Goal: Information Seeking & Learning: Learn about a topic

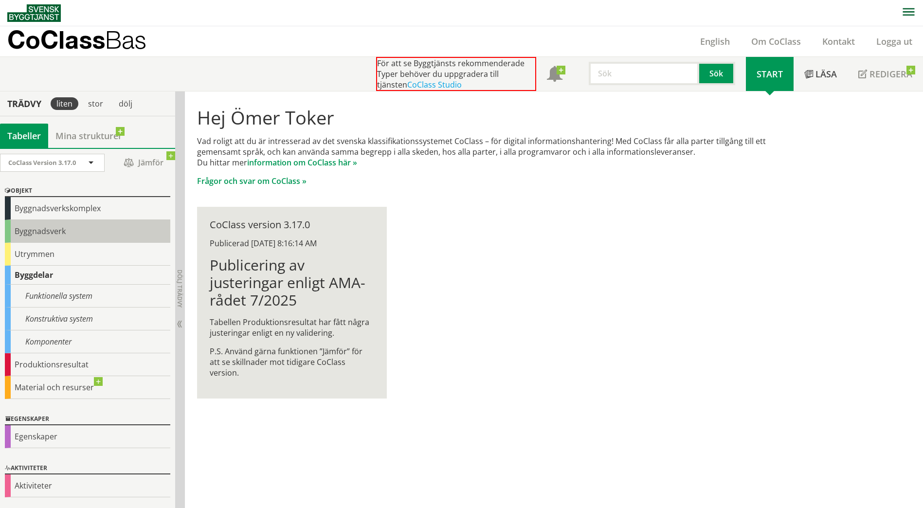
click at [83, 231] on div "Byggnadsverk" at bounding box center [87, 231] width 165 height 23
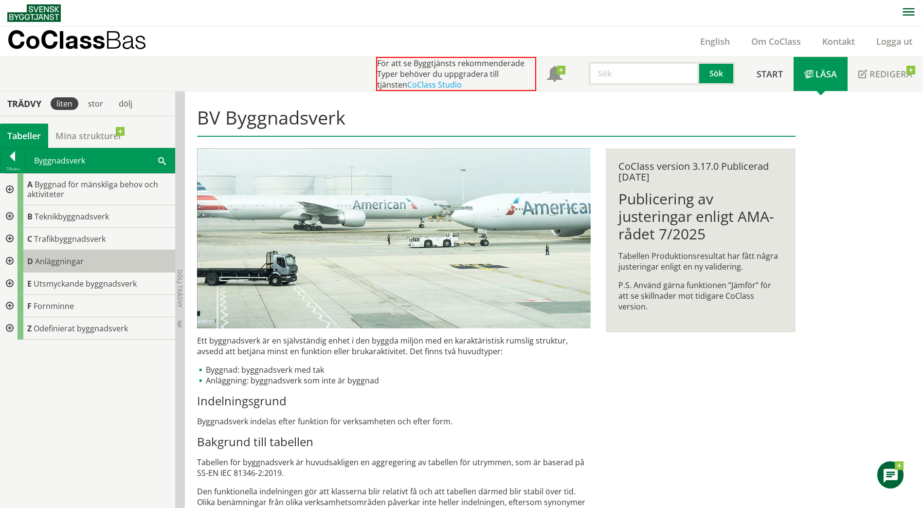
click at [102, 258] on div "D Anläggningar" at bounding box center [97, 261] width 158 height 22
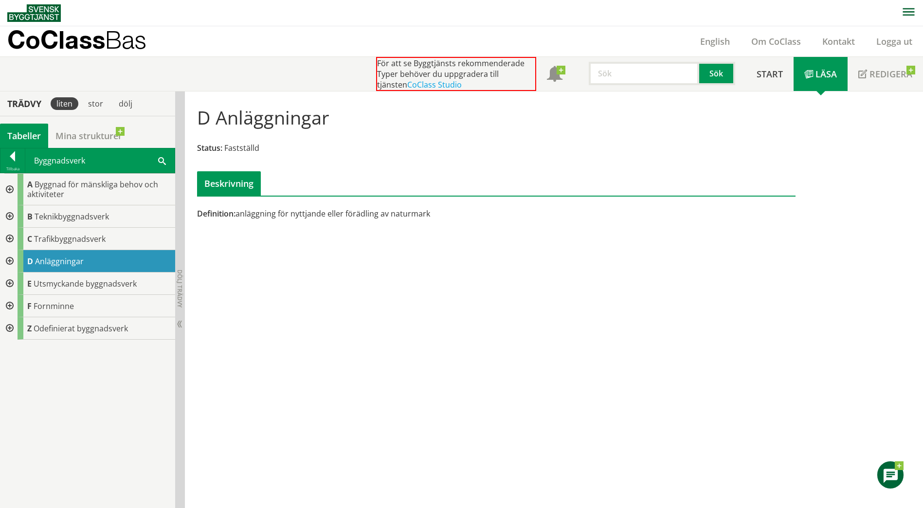
click at [12, 260] on div at bounding box center [9, 261] width 18 height 22
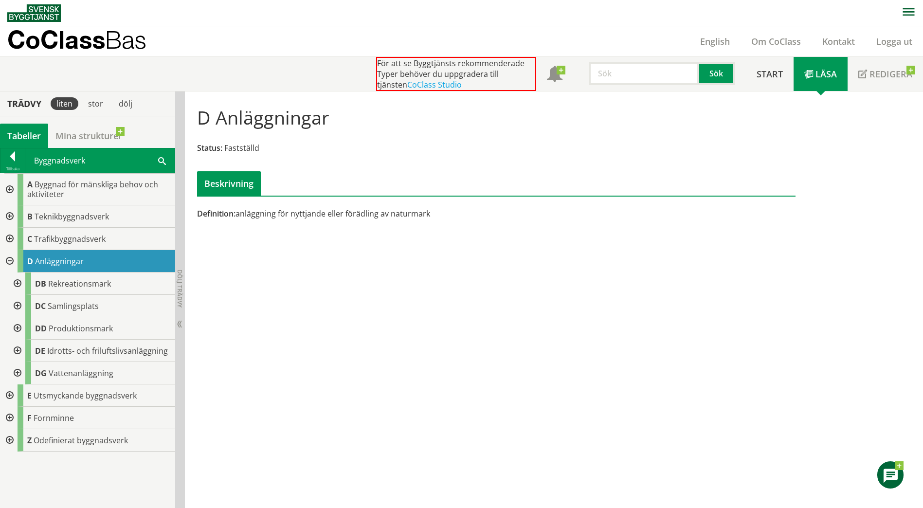
click at [17, 328] on div at bounding box center [17, 328] width 18 height 22
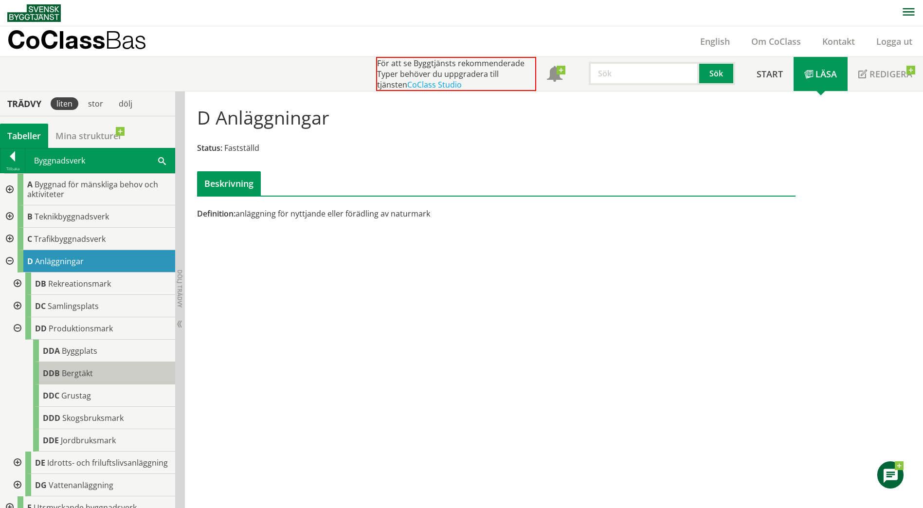
click at [86, 369] on span "Bergtäkt" at bounding box center [77, 373] width 31 height 11
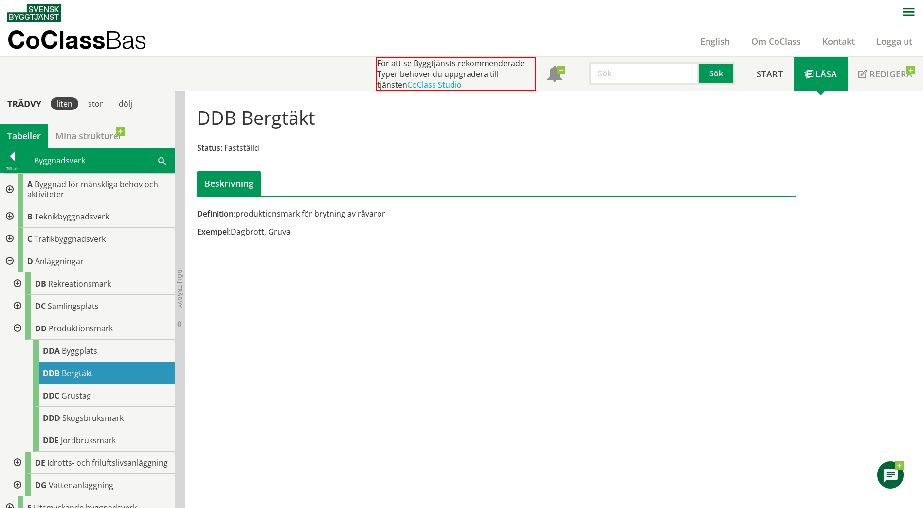
click at [278, 296] on div "DDB Bergtäkt Status: Fastställd Beskrivning Definition: produktionsmark för bry…" at bounding box center [554, 299] width 738 height 417
click at [92, 393] on div "DDC Grustag" at bounding box center [104, 395] width 142 height 22
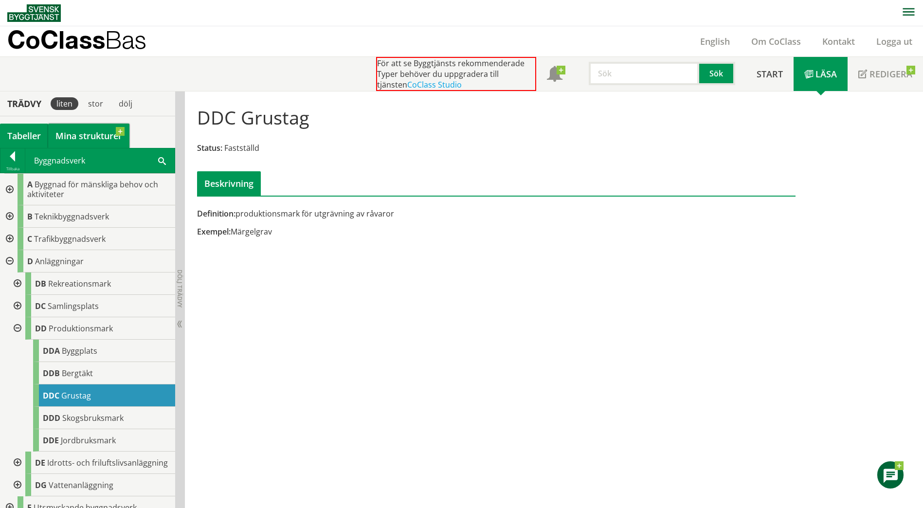
click at [81, 138] on link "Mina strukturer" at bounding box center [88, 136] width 81 height 24
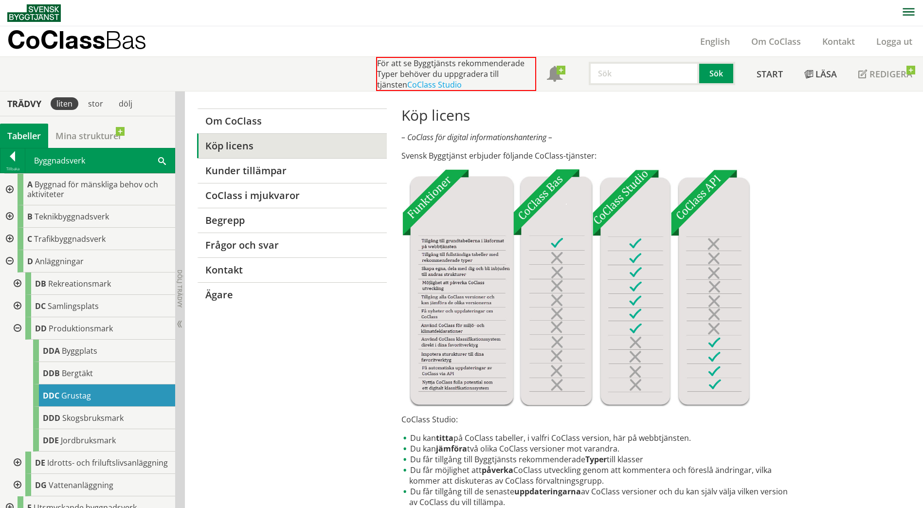
click at [30, 131] on div "Tabeller" at bounding box center [24, 136] width 48 height 24
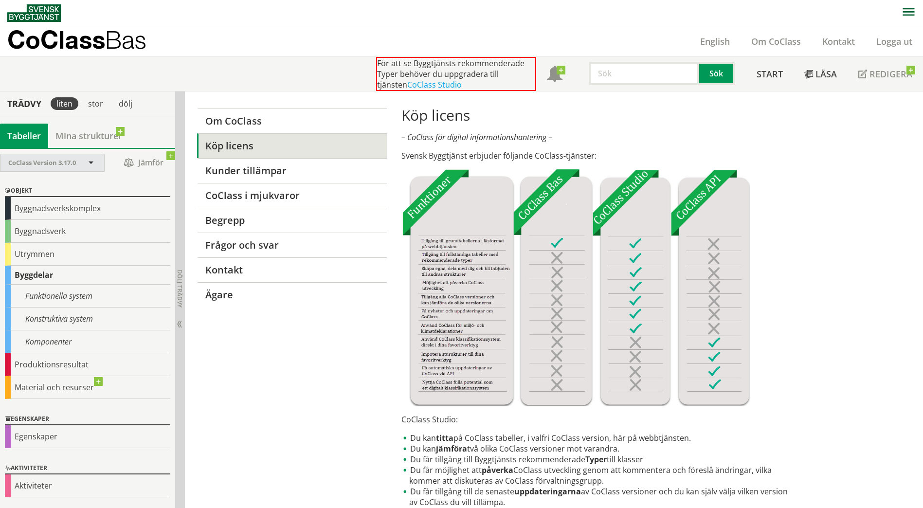
click at [84, 162] on div "CoClass Version 3.17.0" at bounding box center [47, 162] width 78 height 17
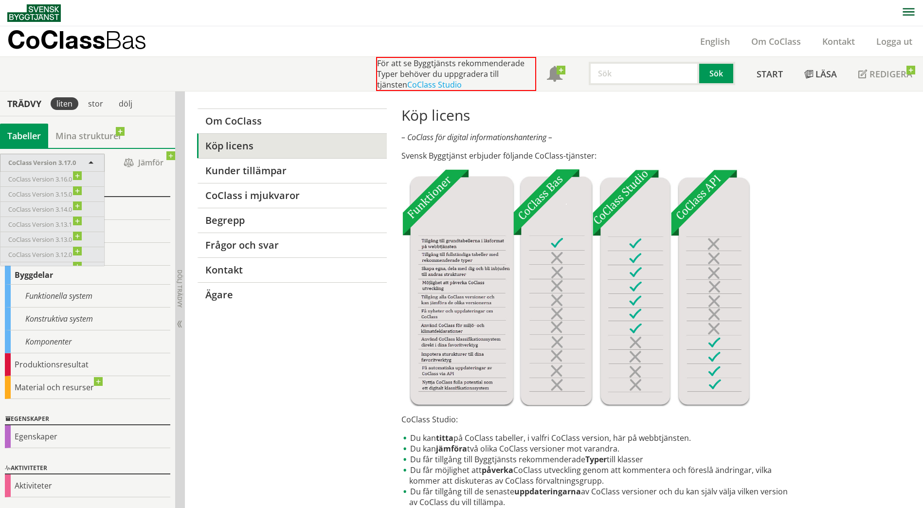
click at [91, 159] on span at bounding box center [91, 163] width 9 height 9
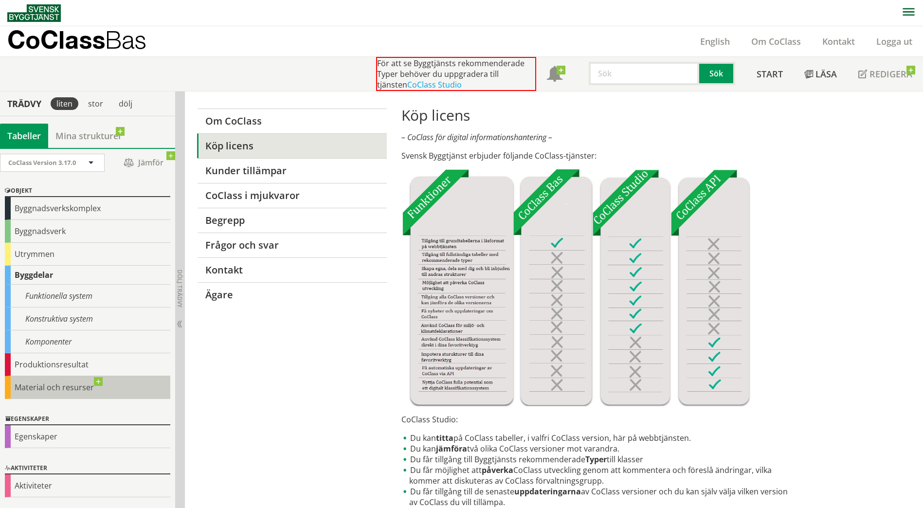
click at [94, 382] on div "Material och resurser" at bounding box center [87, 387] width 165 height 23
click at [62, 388] on div "Material och resurser" at bounding box center [87, 387] width 165 height 23
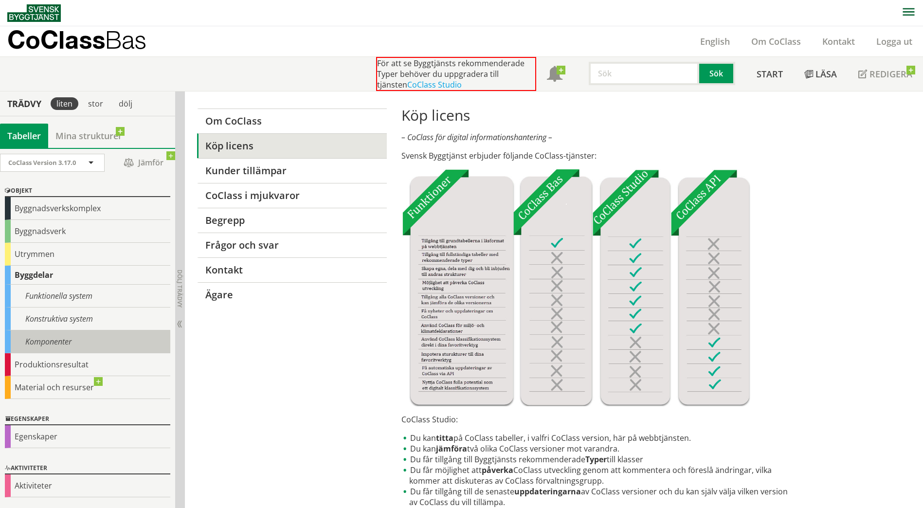
click at [55, 334] on div "Komponenter" at bounding box center [87, 341] width 165 height 23
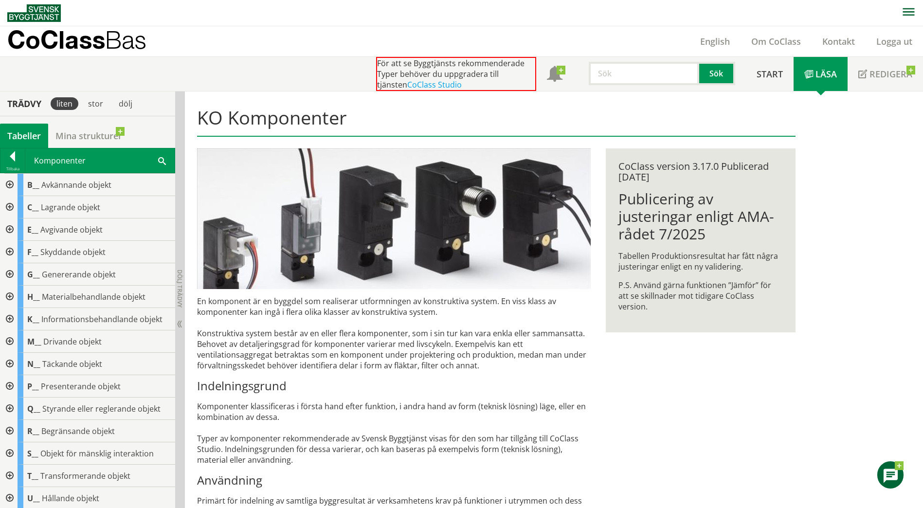
click at [56, 321] on span "Informationsbehandlande objekt" at bounding box center [101, 319] width 121 height 11
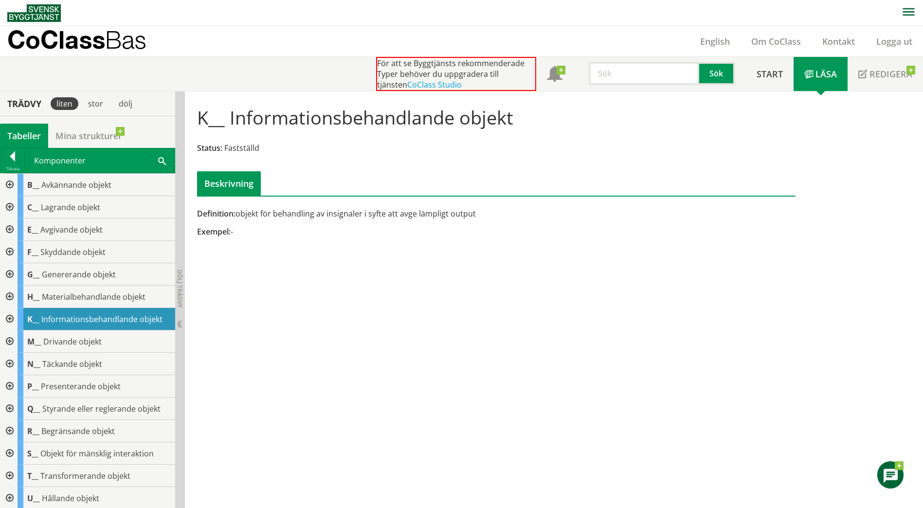
click at [7, 274] on div at bounding box center [9, 274] width 18 height 22
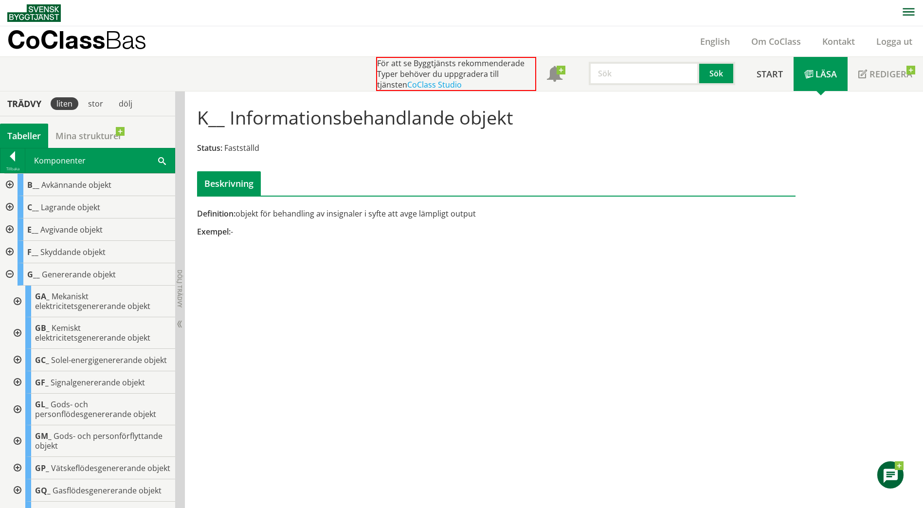
click at [8, 275] on div at bounding box center [9, 274] width 18 height 22
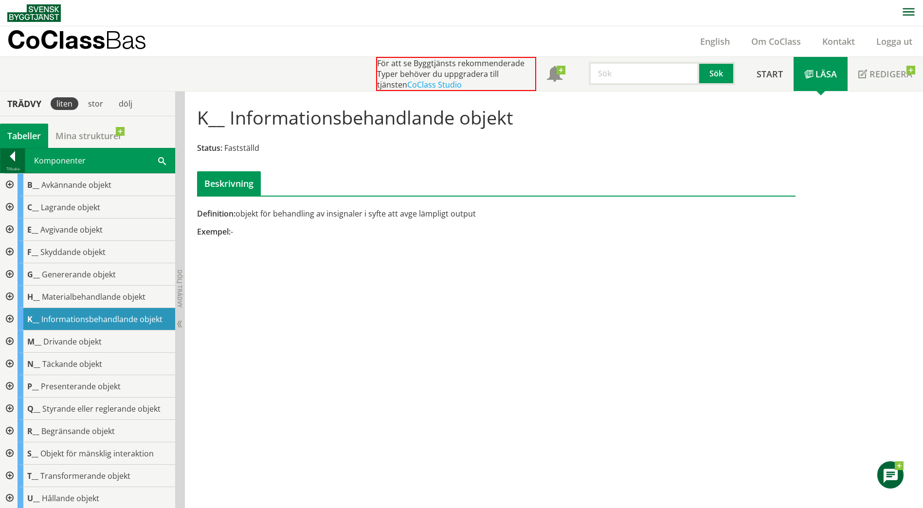
click at [15, 158] on div at bounding box center [12, 158] width 24 height 14
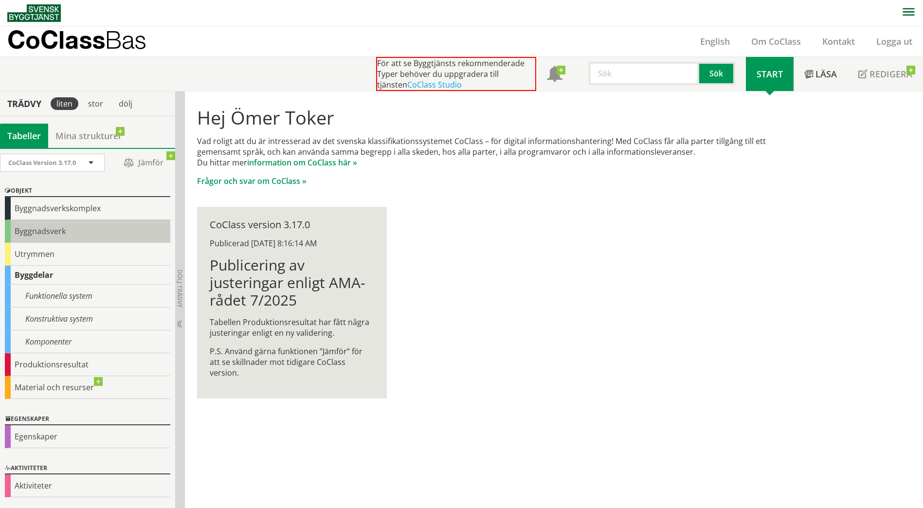
click at [56, 230] on div "Byggnadsverk" at bounding box center [87, 231] width 165 height 23
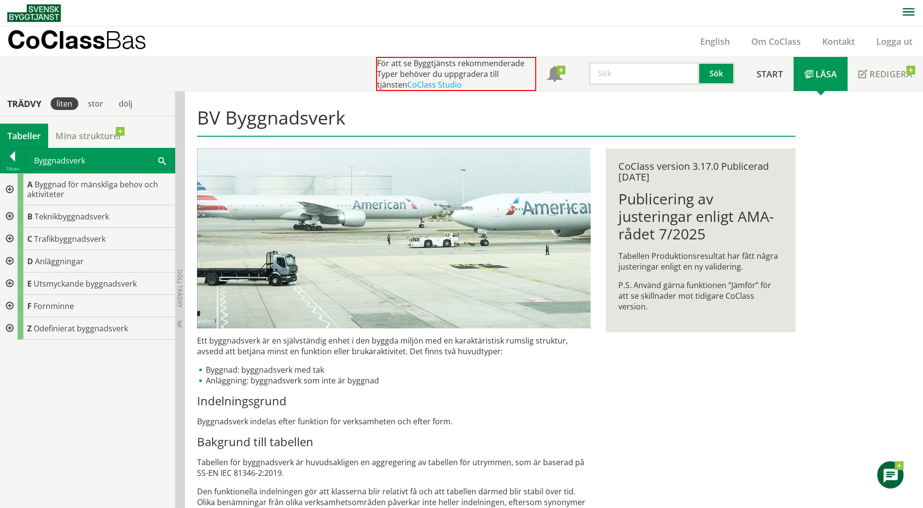
click at [9, 261] on div at bounding box center [9, 261] width 18 height 22
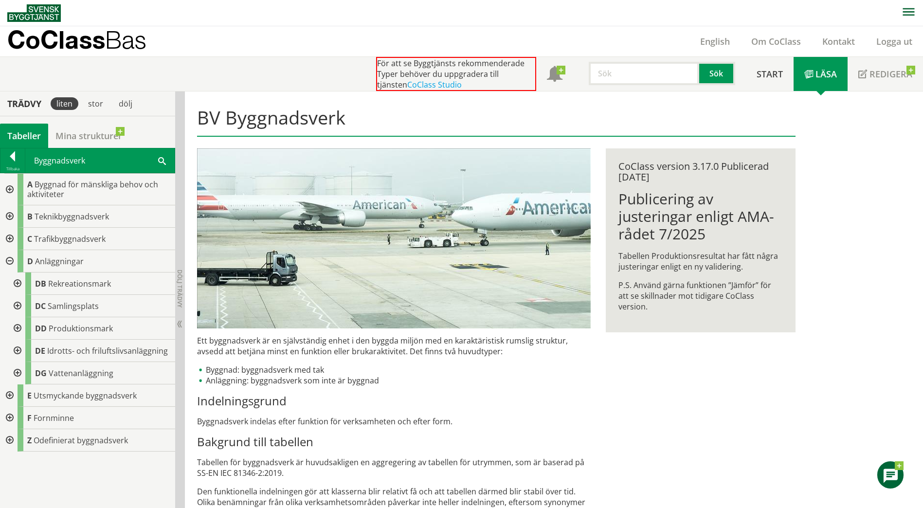
click at [17, 327] on div at bounding box center [17, 328] width 18 height 22
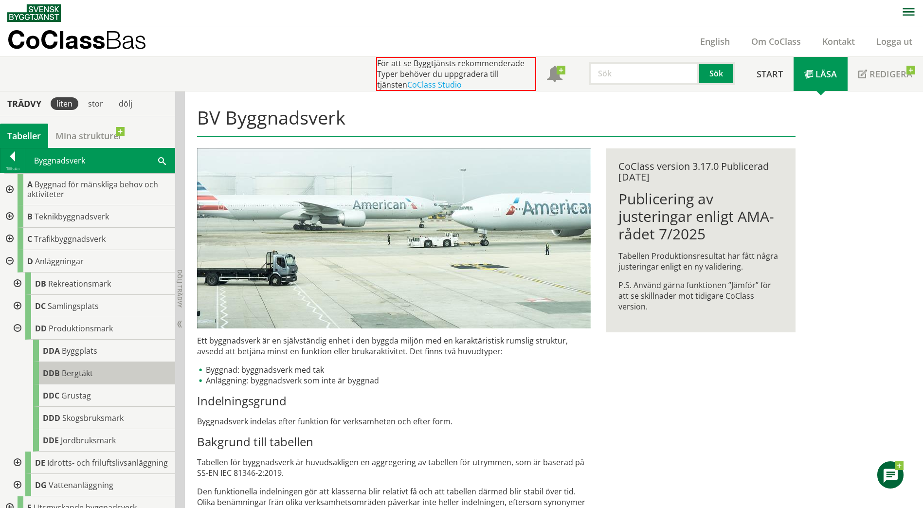
click at [75, 370] on span "Bergtäkt" at bounding box center [77, 373] width 31 height 11
click at [87, 373] on span "Bergtäkt" at bounding box center [77, 373] width 31 height 11
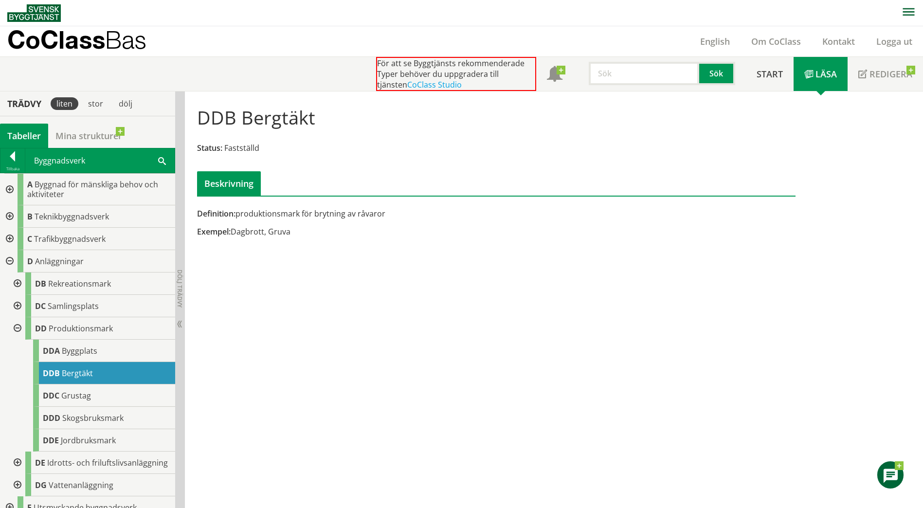
click at [910, 7] on button "button" at bounding box center [908, 13] width 29 height 26
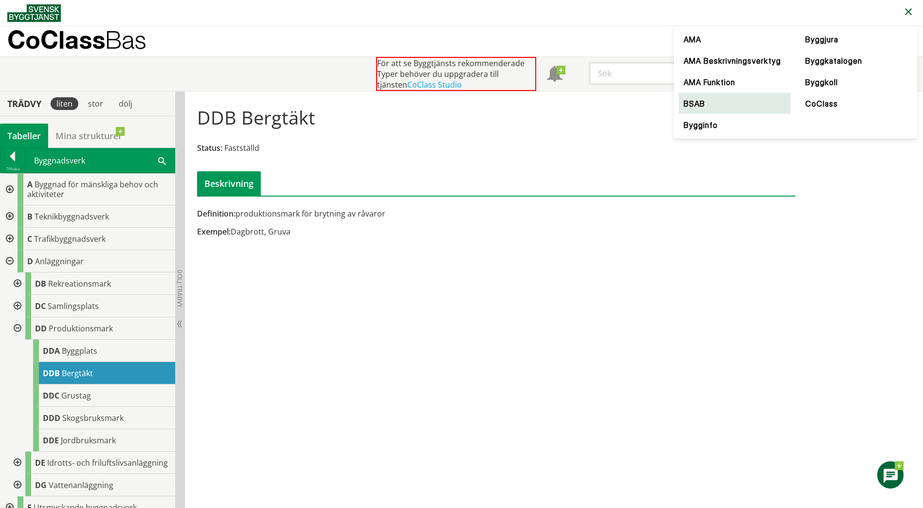
click at [699, 106] on link "BSAB" at bounding box center [735, 103] width 112 height 21
